Goal: Information Seeking & Learning: Learn about a topic

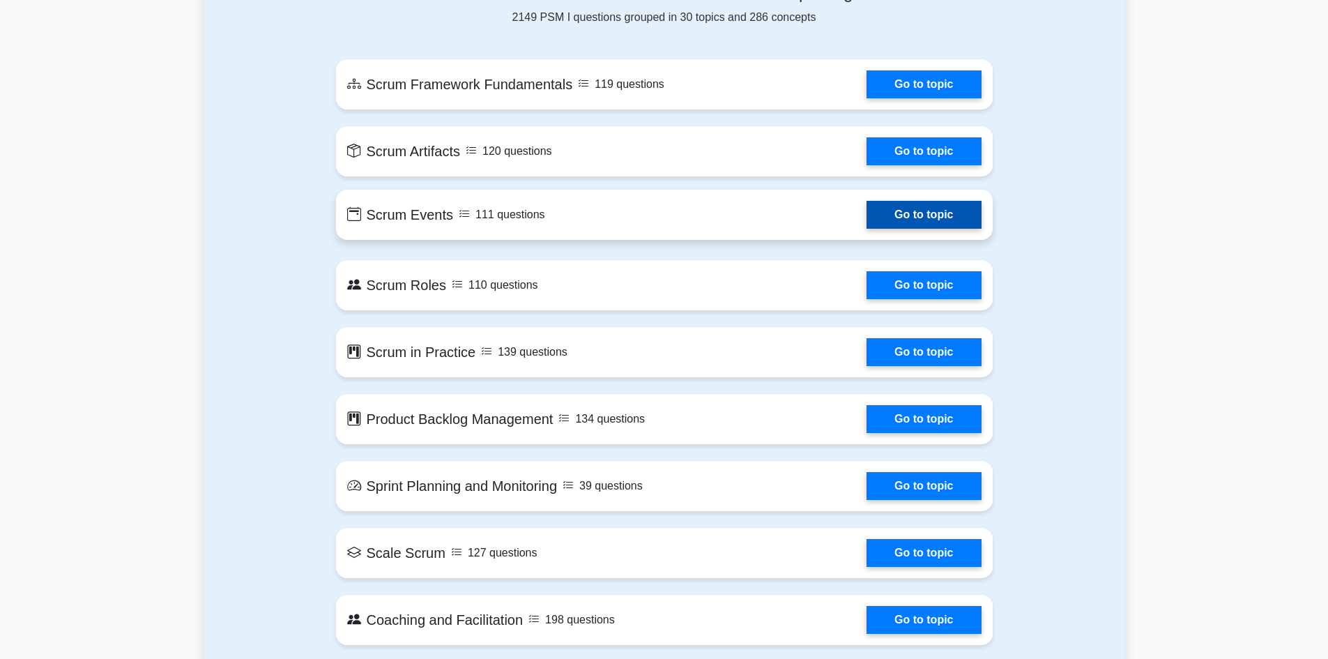
click at [866, 215] on link "Go to topic" at bounding box center [923, 215] width 114 height 28
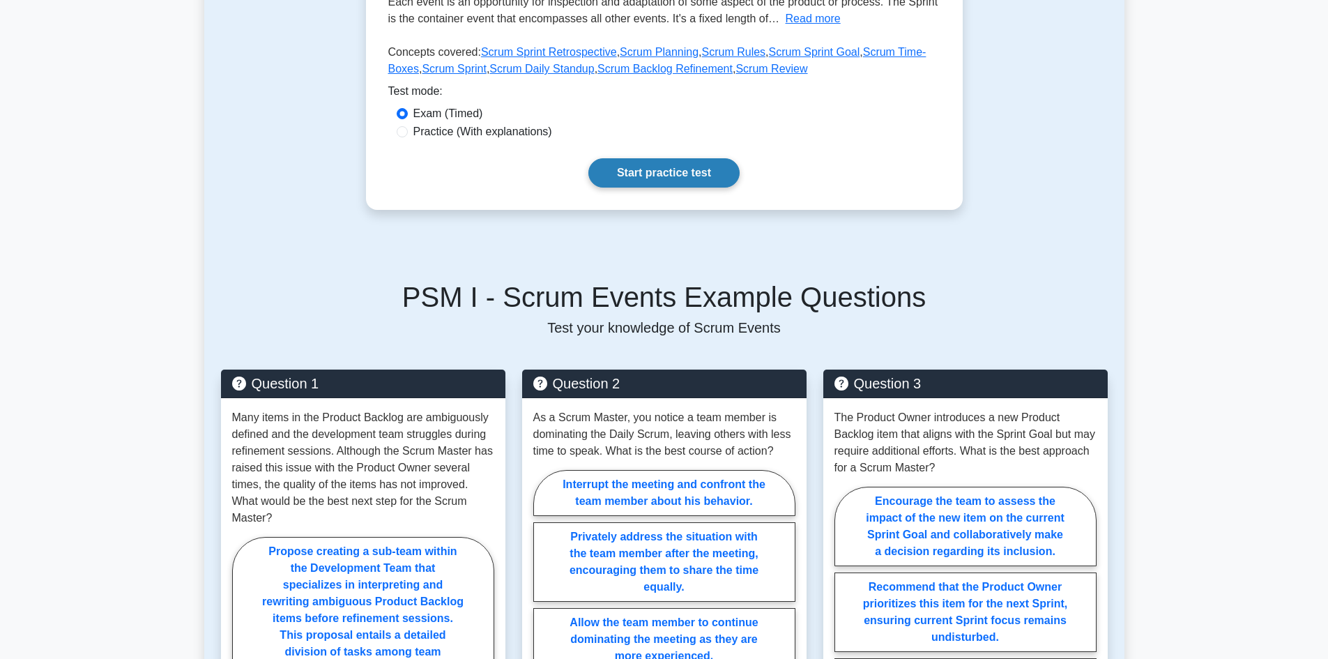
click at [661, 174] on link "Start practice test" at bounding box center [663, 172] width 151 height 29
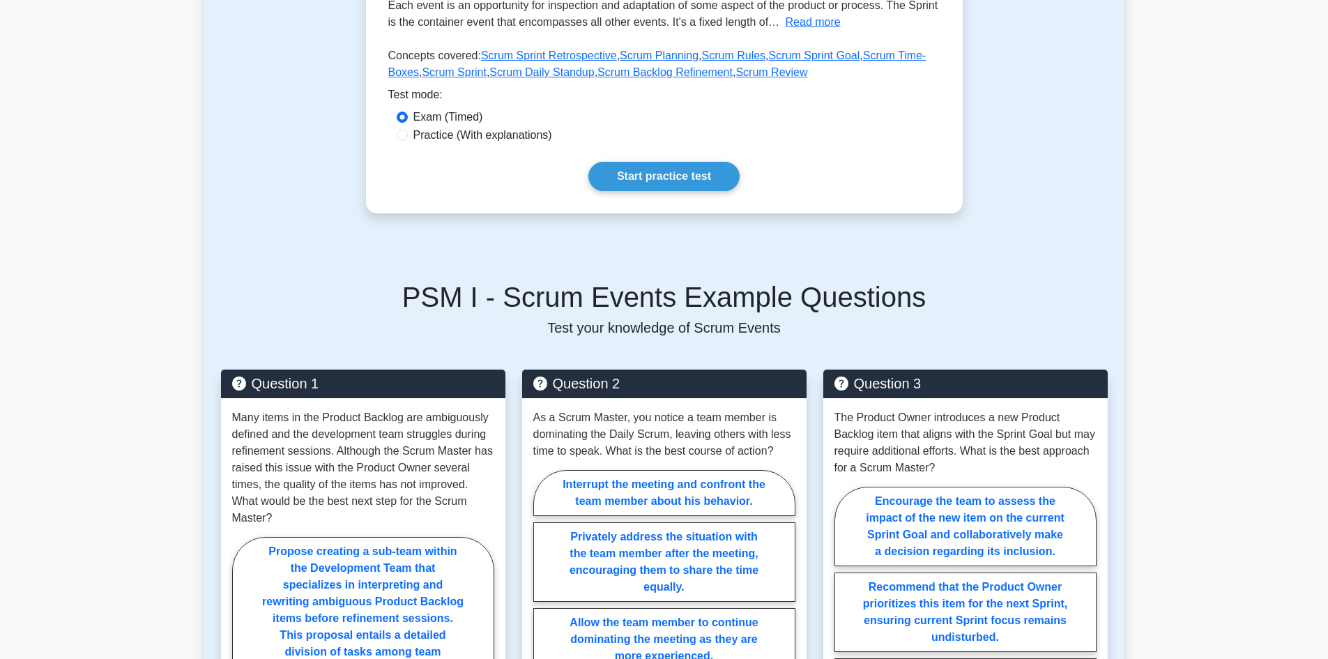
scroll to position [139, 0]
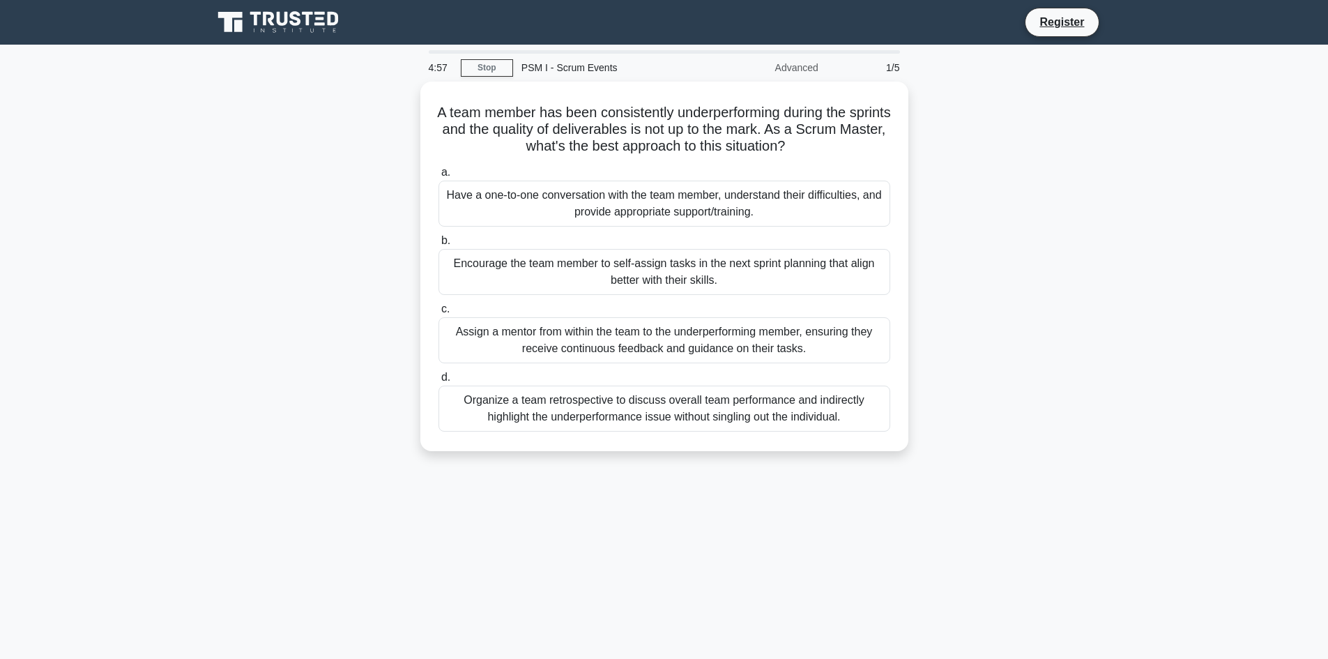
drag, startPoint x: 454, startPoint y: 111, endPoint x: 915, endPoint y: 139, distance: 462.3
click at [915, 139] on div "A team member has been consistently underperforming during the sprints and the …" at bounding box center [664, 275] width 920 height 386
